Goal: Book appointment/travel/reservation

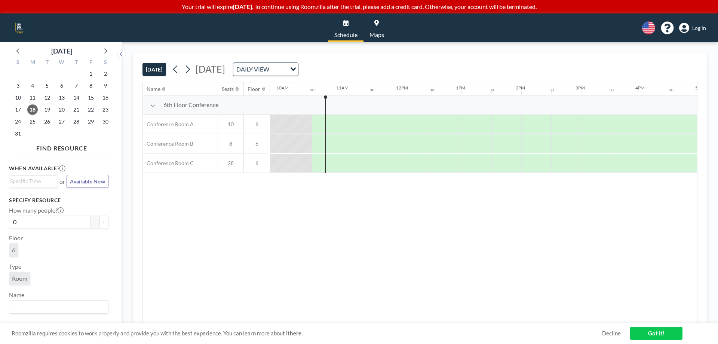
scroll to position [0, 598]
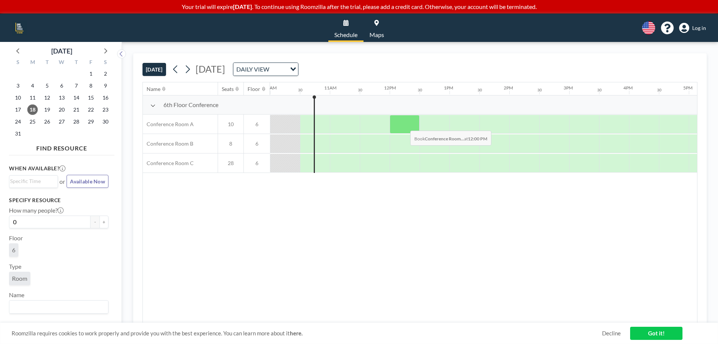
click at [404, 125] on div at bounding box center [404, 124] width 30 height 19
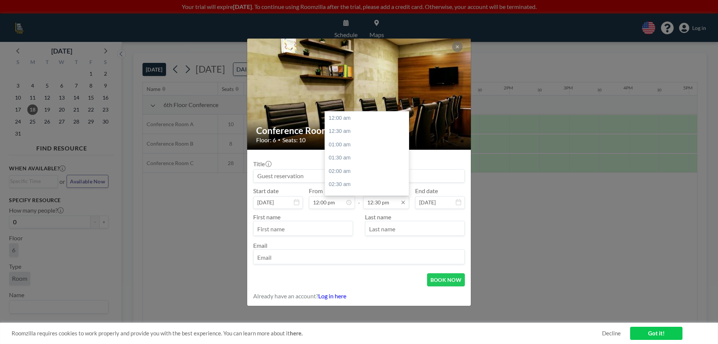
scroll to position [333, 0]
click at [392, 203] on input "12:30 pm" at bounding box center [386, 202] width 46 height 13
click at [354, 154] on div "06:00 pm" at bounding box center [368, 151] width 87 height 13
type input "06:00 pm"
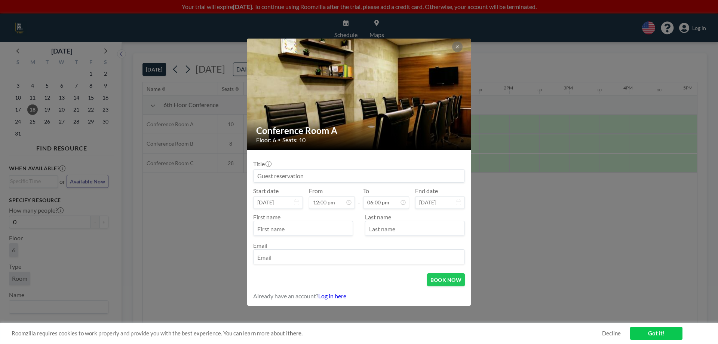
scroll to position [479, 0]
click at [453, 280] on button "BOOK NOW" at bounding box center [446, 279] width 38 height 13
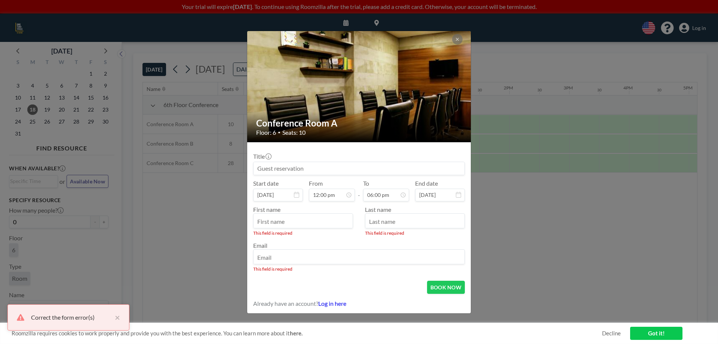
scroll to position [27, 0]
click at [323, 225] on input "text" at bounding box center [302, 221] width 99 height 13
type input "[PERSON_NAME]"
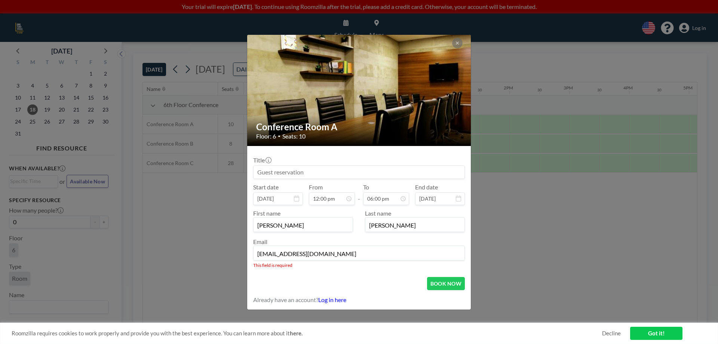
type input "[EMAIL_ADDRESS][DOMAIN_NAME]"
click at [452, 286] on button "BOOK NOW" at bounding box center [446, 283] width 38 height 13
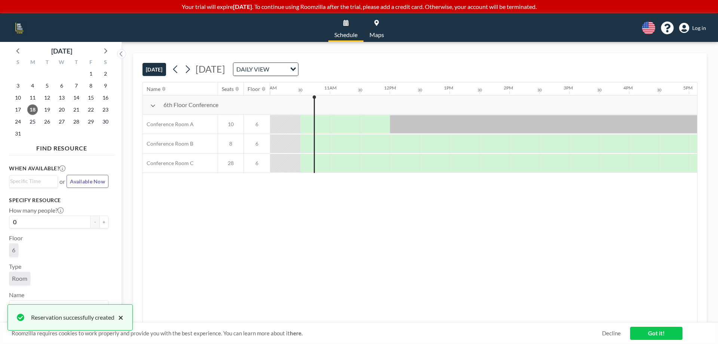
click at [122, 314] on button "×" at bounding box center [118, 316] width 9 height 9
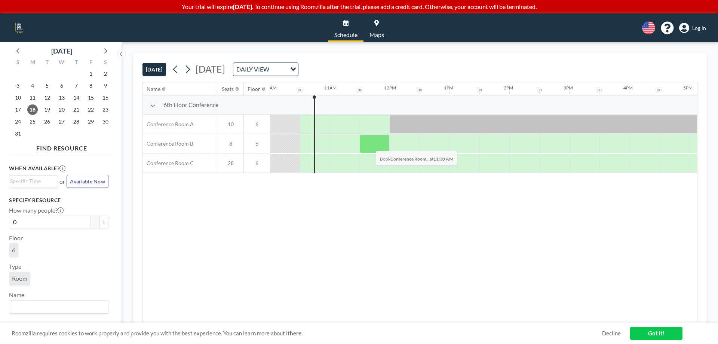
click at [370, 145] on div at bounding box center [375, 143] width 30 height 19
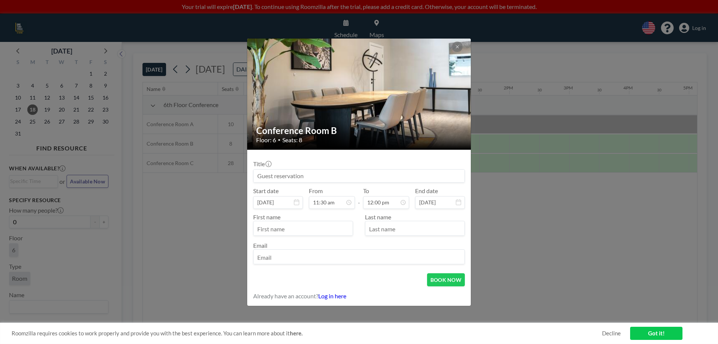
scroll to position [13, 0]
click at [460, 48] on button at bounding box center [457, 46] width 10 height 10
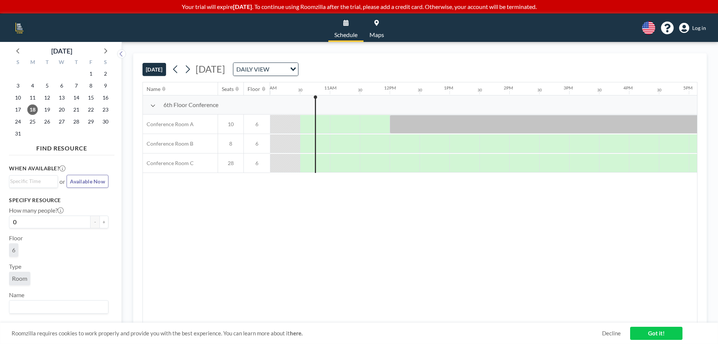
click at [346, 32] on span "Schedule" at bounding box center [345, 35] width 23 height 6
click at [286, 70] on div "DAILY VIEW" at bounding box center [259, 68] width 53 height 11
click at [347, 93] on li "WEEKLY VIEW" at bounding box center [341, 93] width 64 height 11
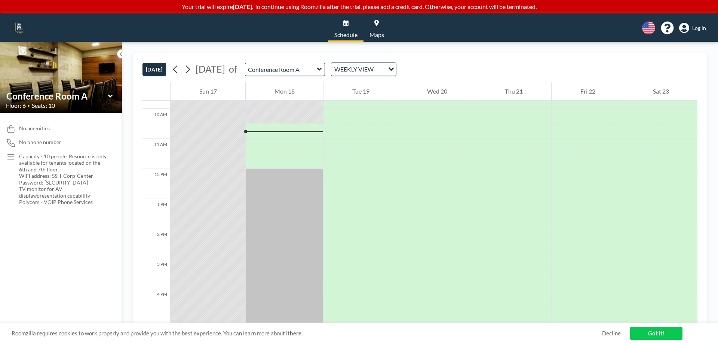
scroll to position [299, 0]
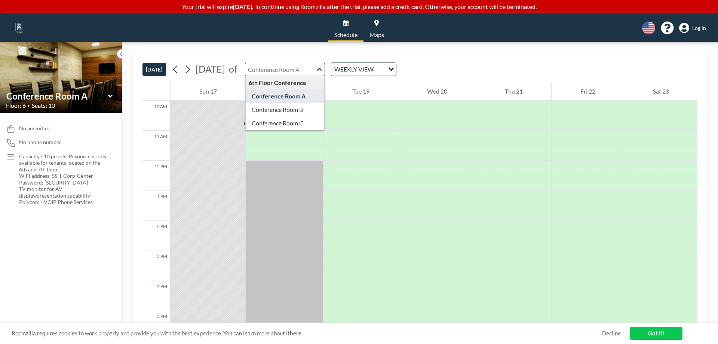
click at [317, 69] on input "text" at bounding box center [281, 69] width 72 height 12
type input "Conference Room B"
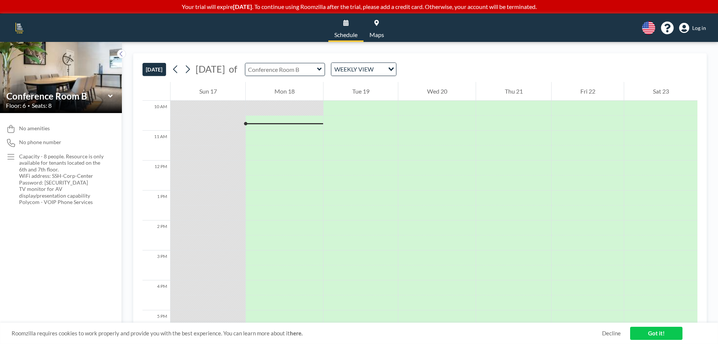
click at [317, 69] on input "text" at bounding box center [281, 69] width 72 height 12
type input "Conference Room C"
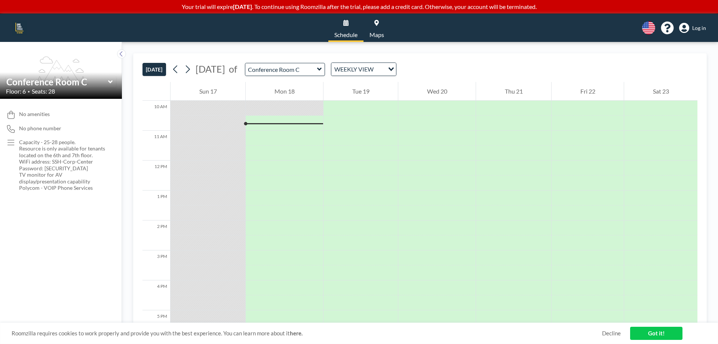
click at [658, 330] on link "Got it!" at bounding box center [656, 332] width 52 height 13
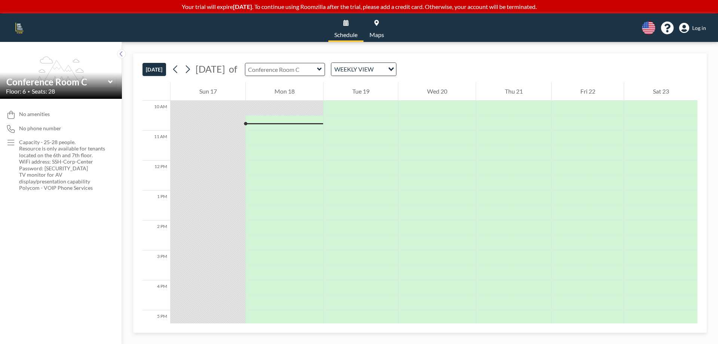
click at [317, 67] on input "text" at bounding box center [281, 69] width 72 height 12
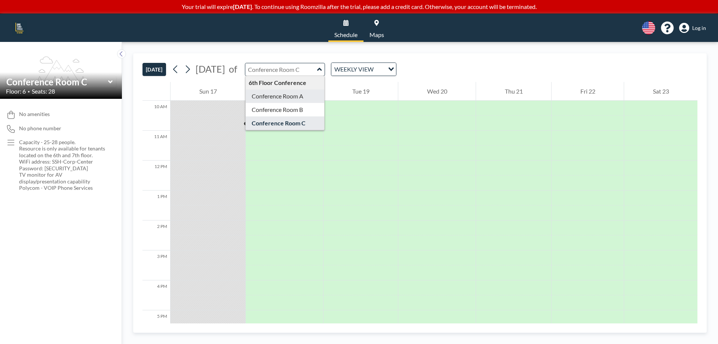
type input "Conference Room A"
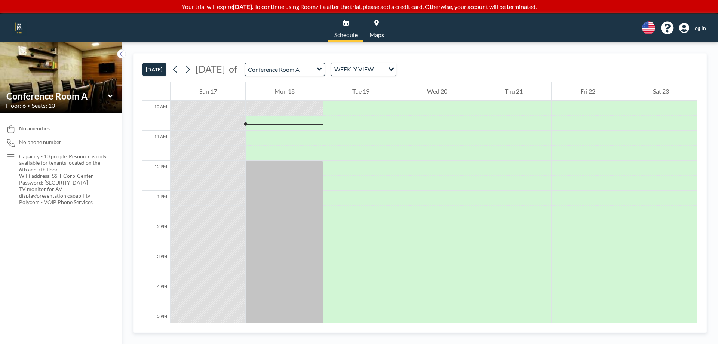
click at [347, 32] on span "Schedule" at bounding box center [345, 35] width 23 height 6
click at [160, 69] on button "[DATE]" at bounding box center [154, 69] width 24 height 13
click at [286, 67] on input "text" at bounding box center [281, 69] width 72 height 12
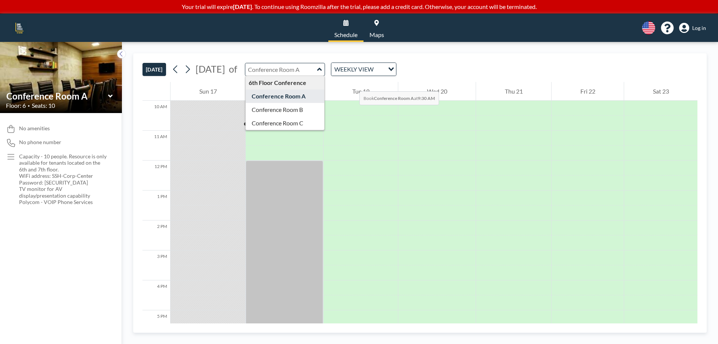
type input "Conference Room A"
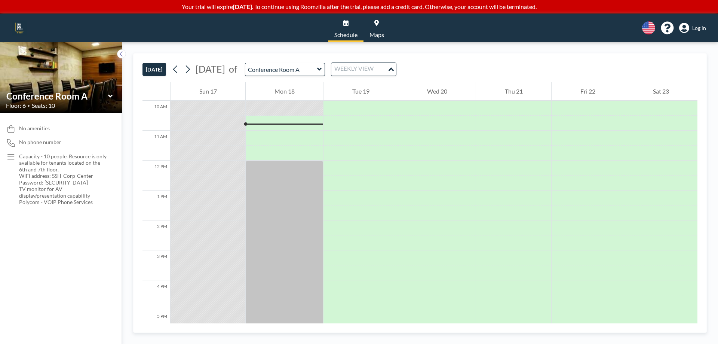
click at [375, 72] on div "WEEKLY VIEW" at bounding box center [359, 68] width 56 height 11
click at [375, 80] on li "DAILY VIEW" at bounding box center [386, 82] width 64 height 11
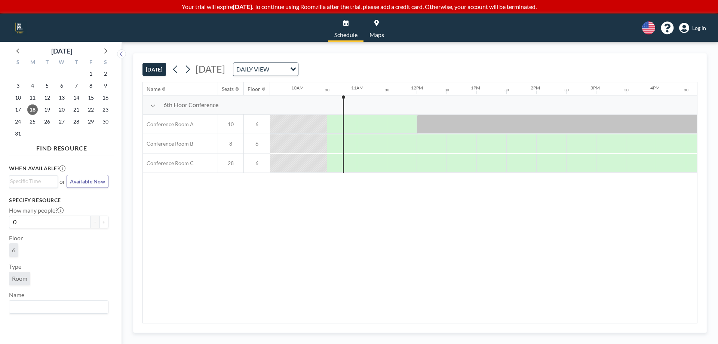
scroll to position [0, 598]
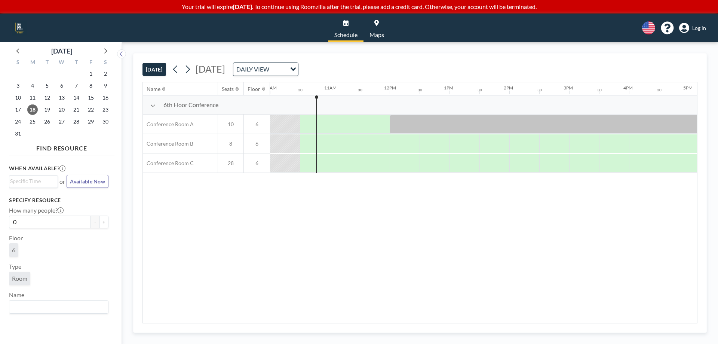
click at [426, 68] on div "[DATE] [DATE] DAILY VIEW Loading..." at bounding box center [419, 67] width 555 height 28
click at [253, 253] on div "Name Seats Floor 12AM 30 1AM 30 2AM 30 3AM 30 4AM 30 5AM 30 6AM 30 7AM 30 8AM 3…" at bounding box center [420, 202] width 554 height 240
